Goal: Information Seeking & Learning: Compare options

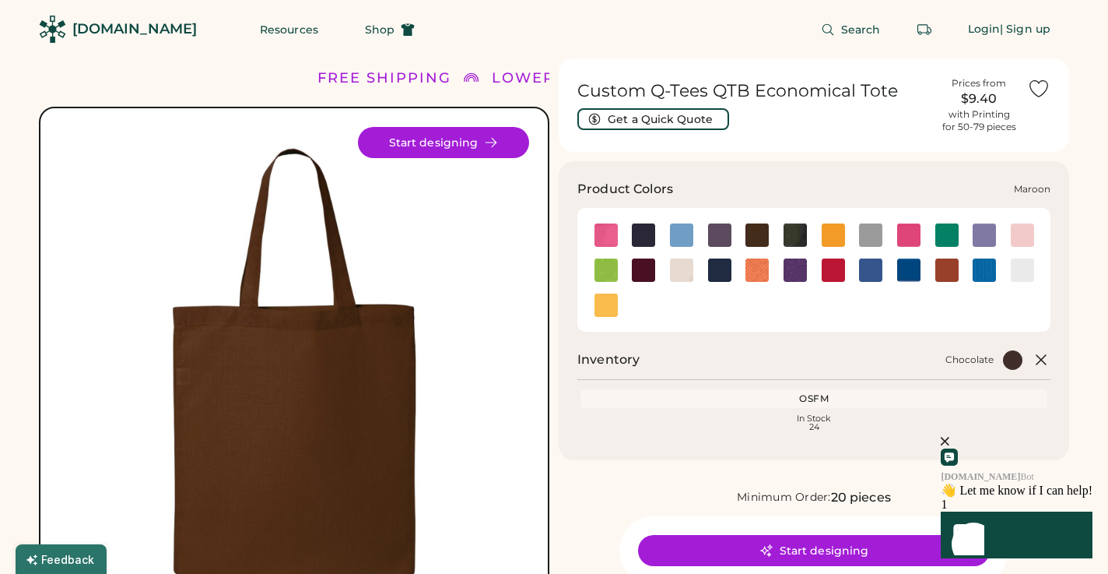
click at [643, 268] on img at bounding box center [643, 269] width 23 height 23
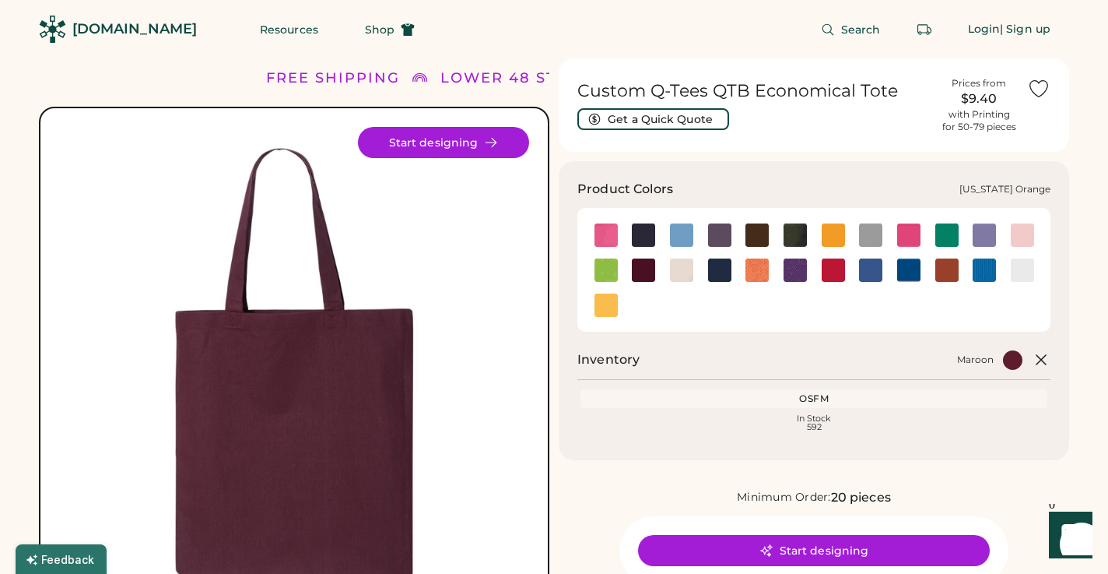
click at [945, 265] on img at bounding box center [946, 269] width 23 height 23
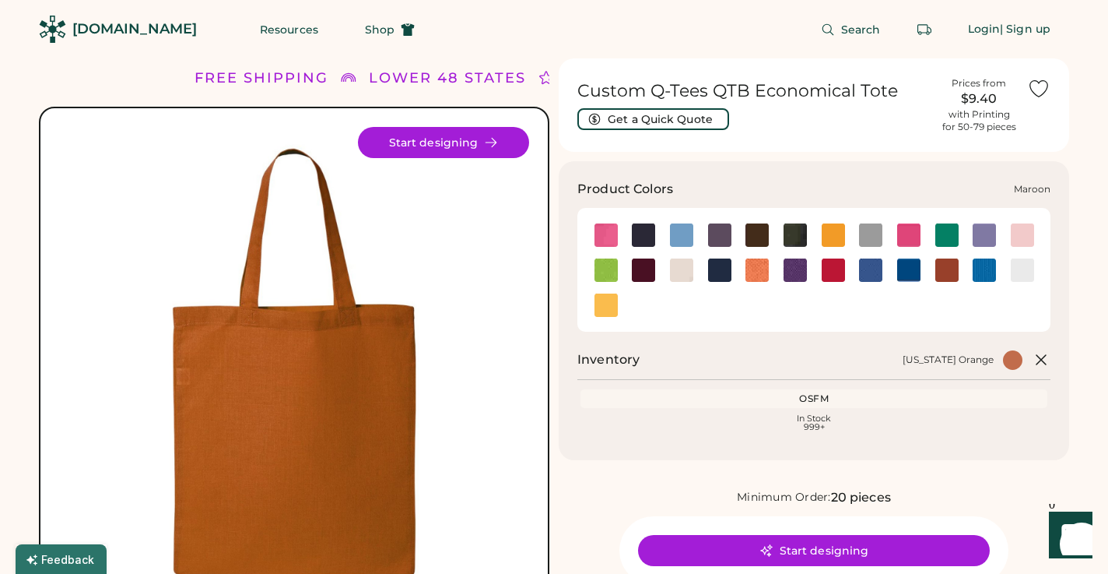
click at [647, 271] on img at bounding box center [643, 269] width 23 height 23
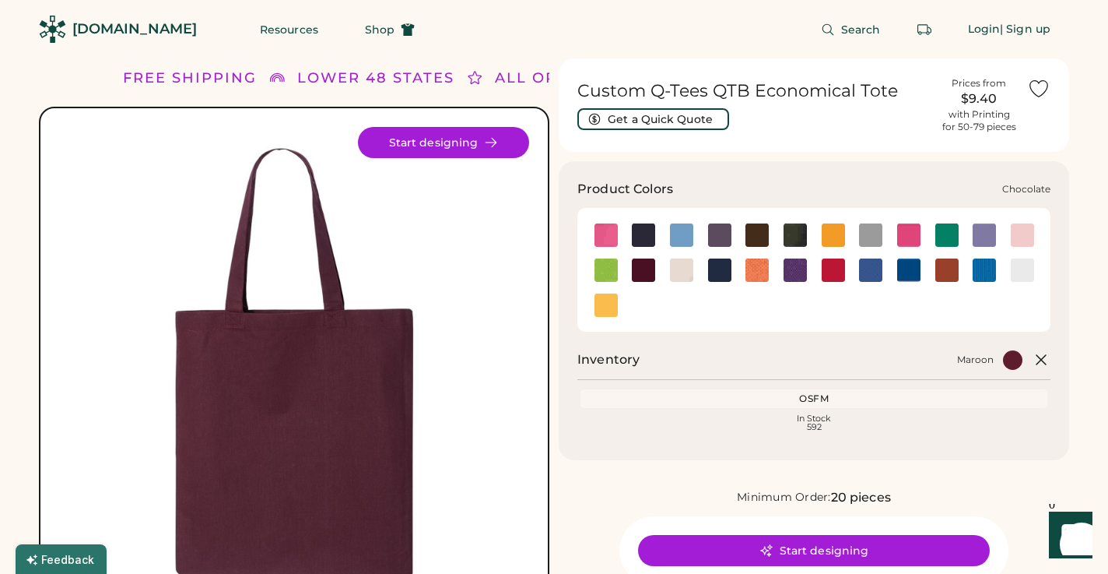
click at [755, 242] on img at bounding box center [757, 234] width 23 height 23
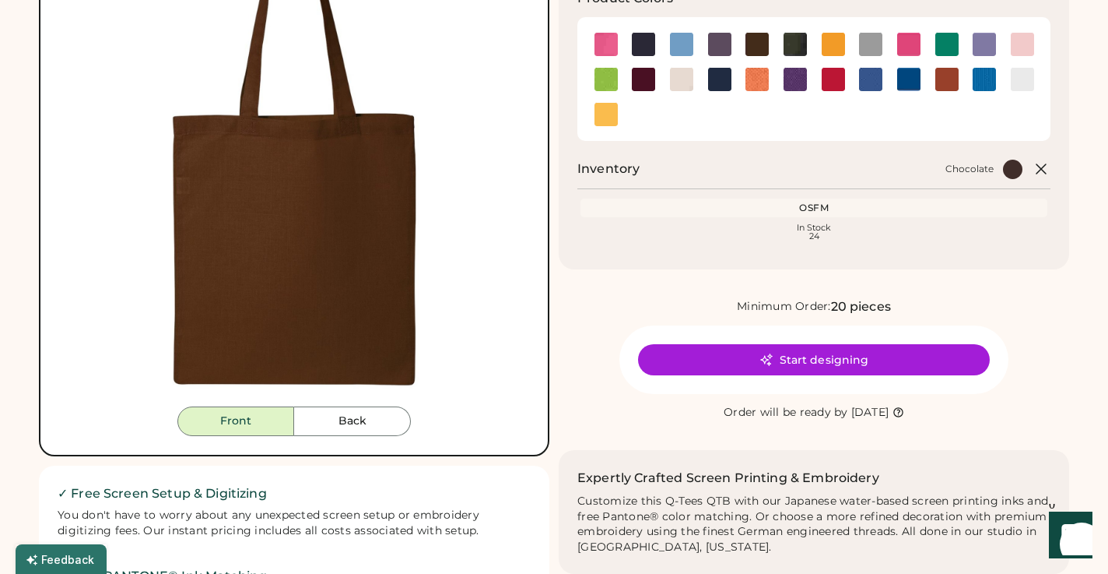
scroll to position [194, 0]
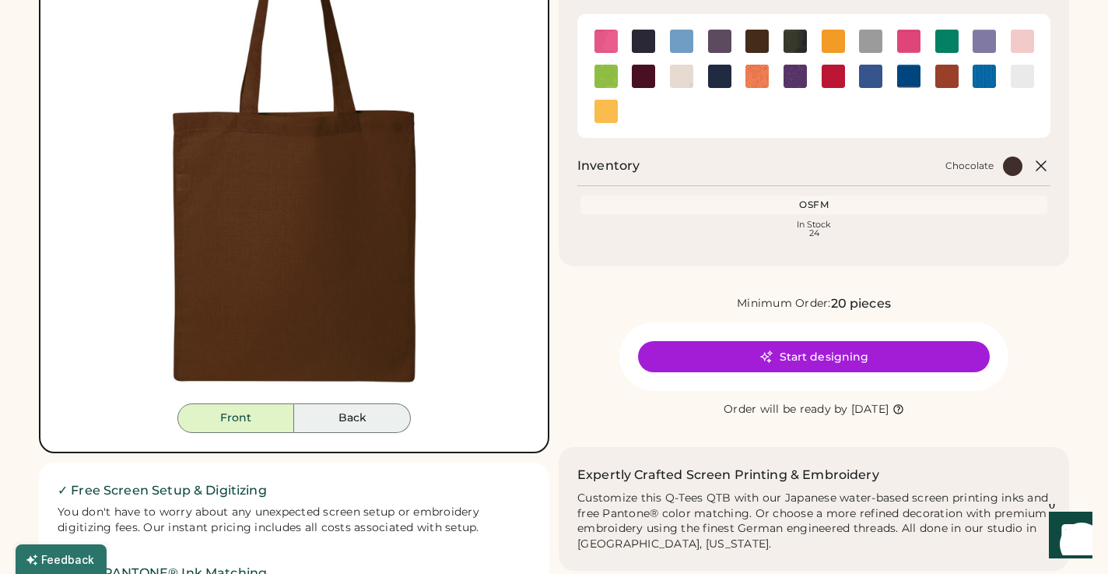
click at [338, 432] on button "Back" at bounding box center [352, 418] width 117 height 30
click at [342, 423] on button "Back" at bounding box center [352, 418] width 117 height 30
click at [272, 426] on button "Front" at bounding box center [235, 418] width 117 height 30
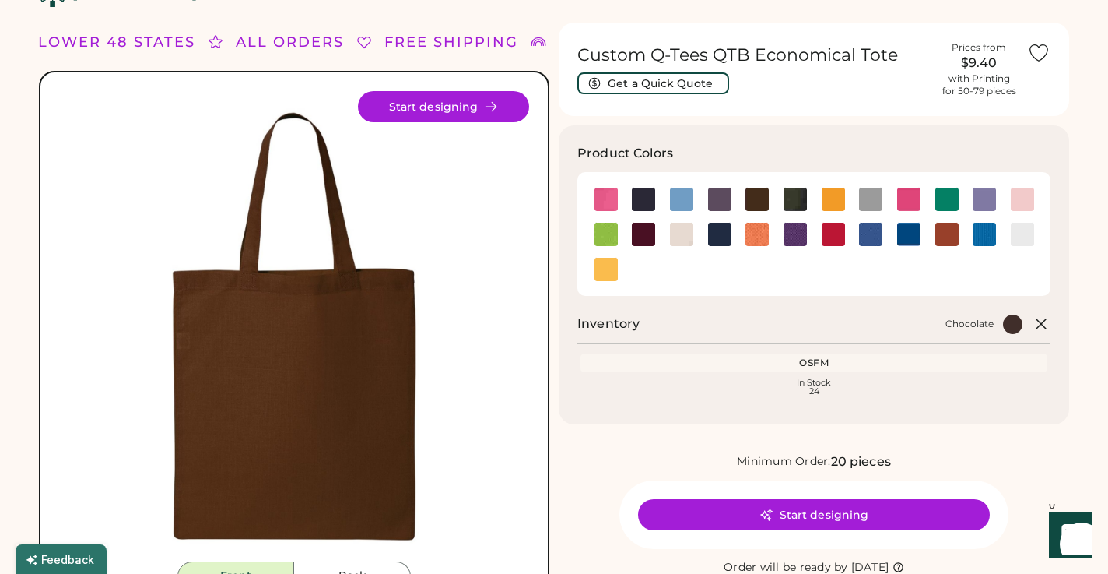
scroll to position [0, 0]
